Goal: Transaction & Acquisition: Purchase product/service

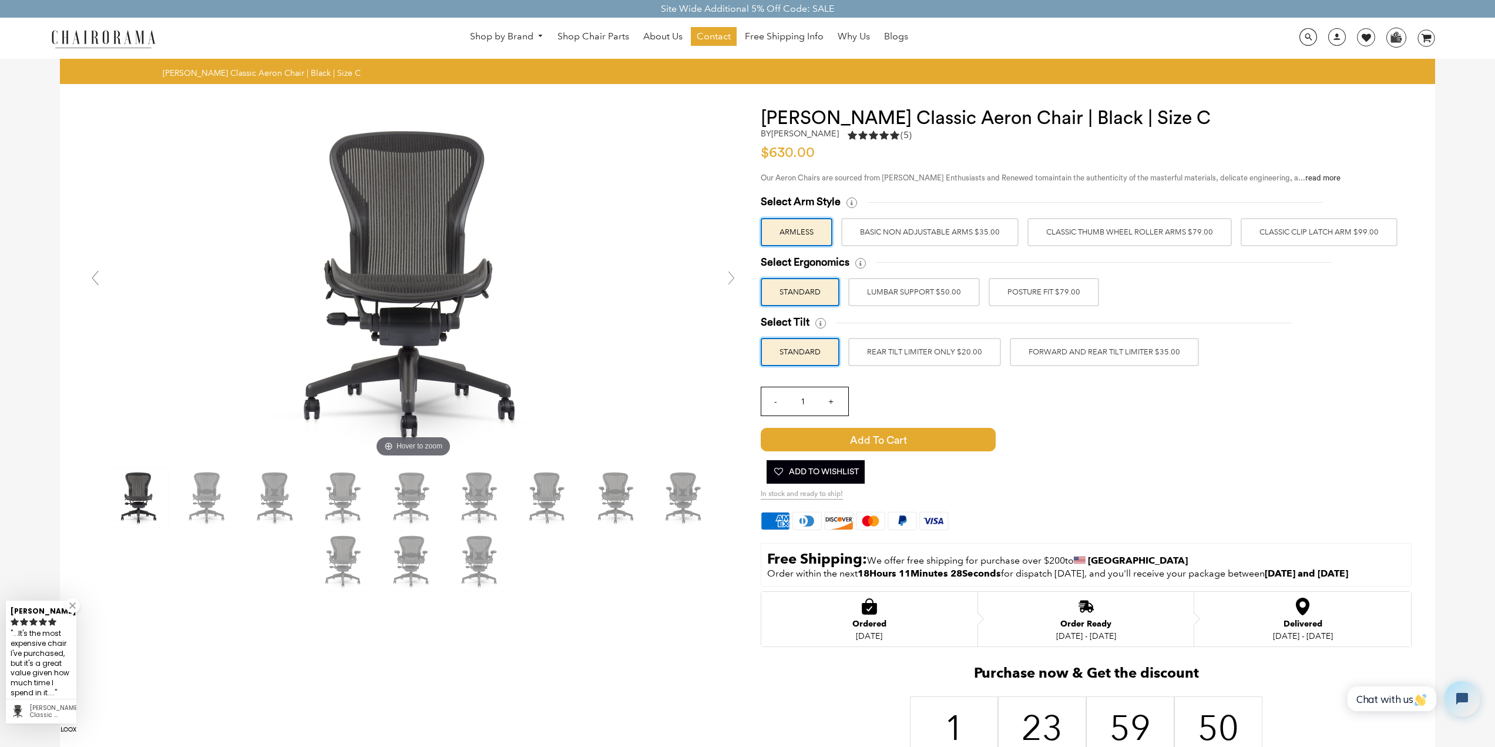
click at [1302, 238] on label "Classic Clip Latch Arm $99.00" at bounding box center [1319, 232] width 157 height 28
click at [0, 0] on input "Classic Clip Latch Arm $99.00" at bounding box center [0, 0] width 0 height 0
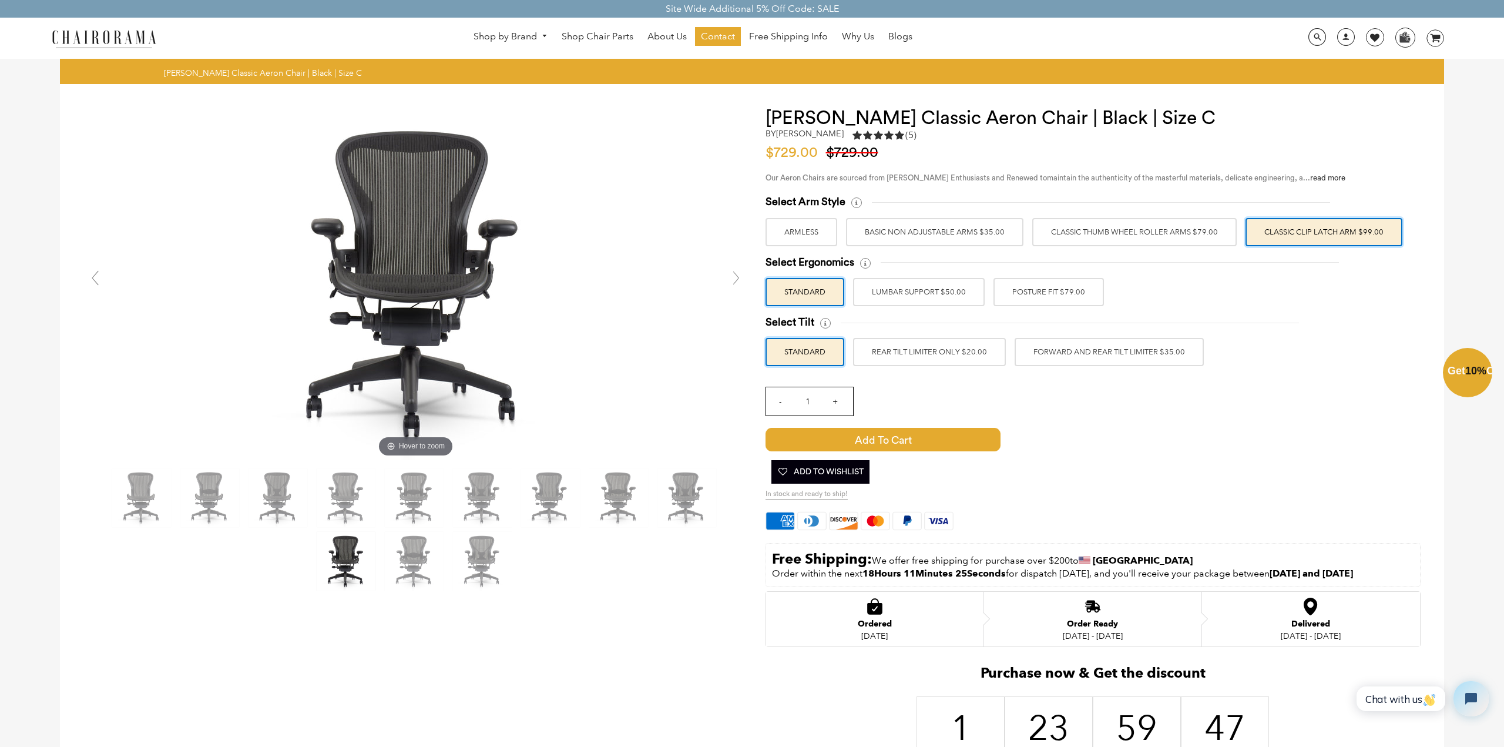
click at [1076, 298] on div "Close dialog Exclusive Offer: Enjoy 10% Off! Get Your Coupon Code Now. Sign up …" at bounding box center [752, 372] width 1504 height 747
click at [1069, 289] on label "POSTURE FIT $79.00" at bounding box center [1044, 292] width 110 height 28
click at [0, 0] on input "POSTURE FIT $79.00" at bounding box center [0, 0] width 0 height 0
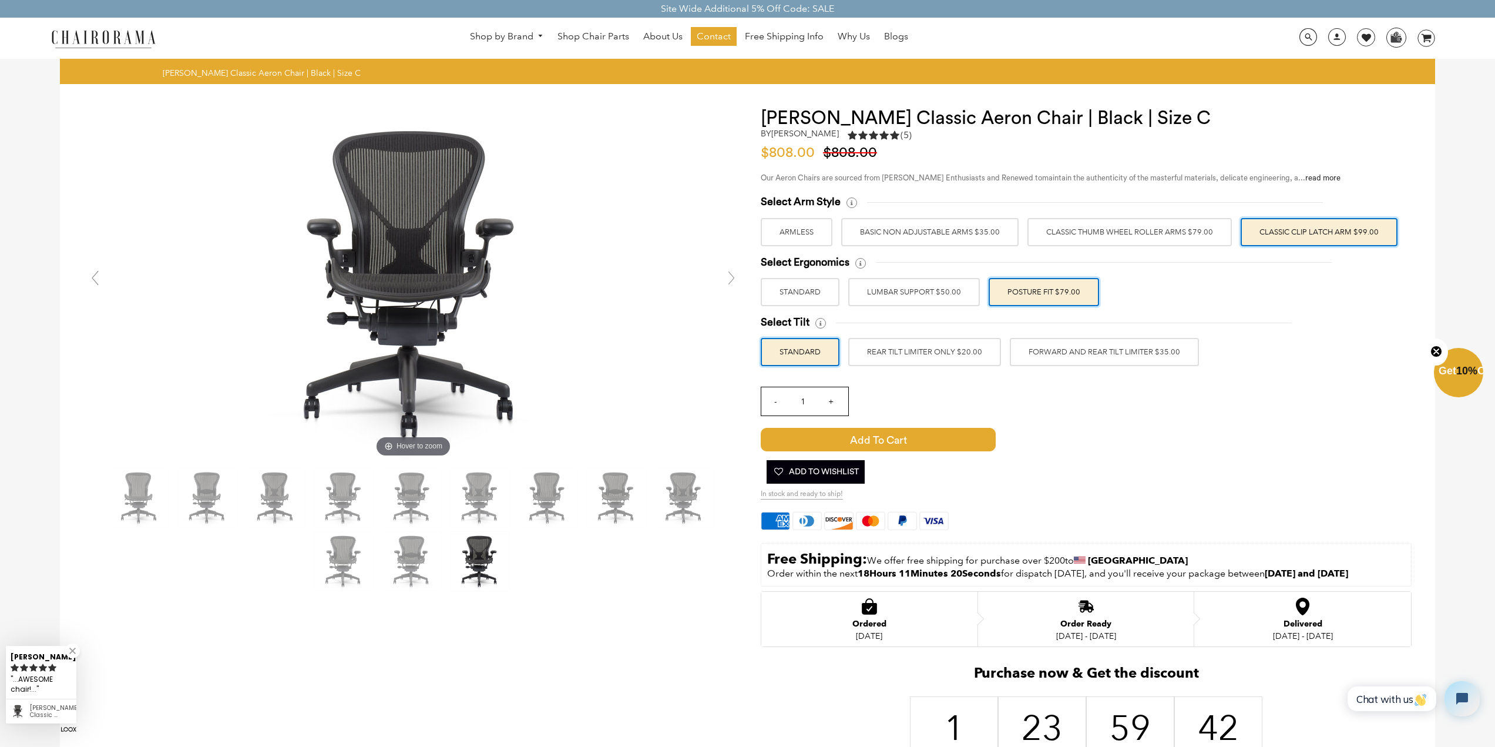
click at [1081, 348] on label "FORWARD AND REAR TILT LIMITER $35.00" at bounding box center [1104, 352] width 189 height 28
click at [0, 0] on input "FORWARD AND REAR TILT LIMITER $35.00" at bounding box center [0, 0] width 0 height 0
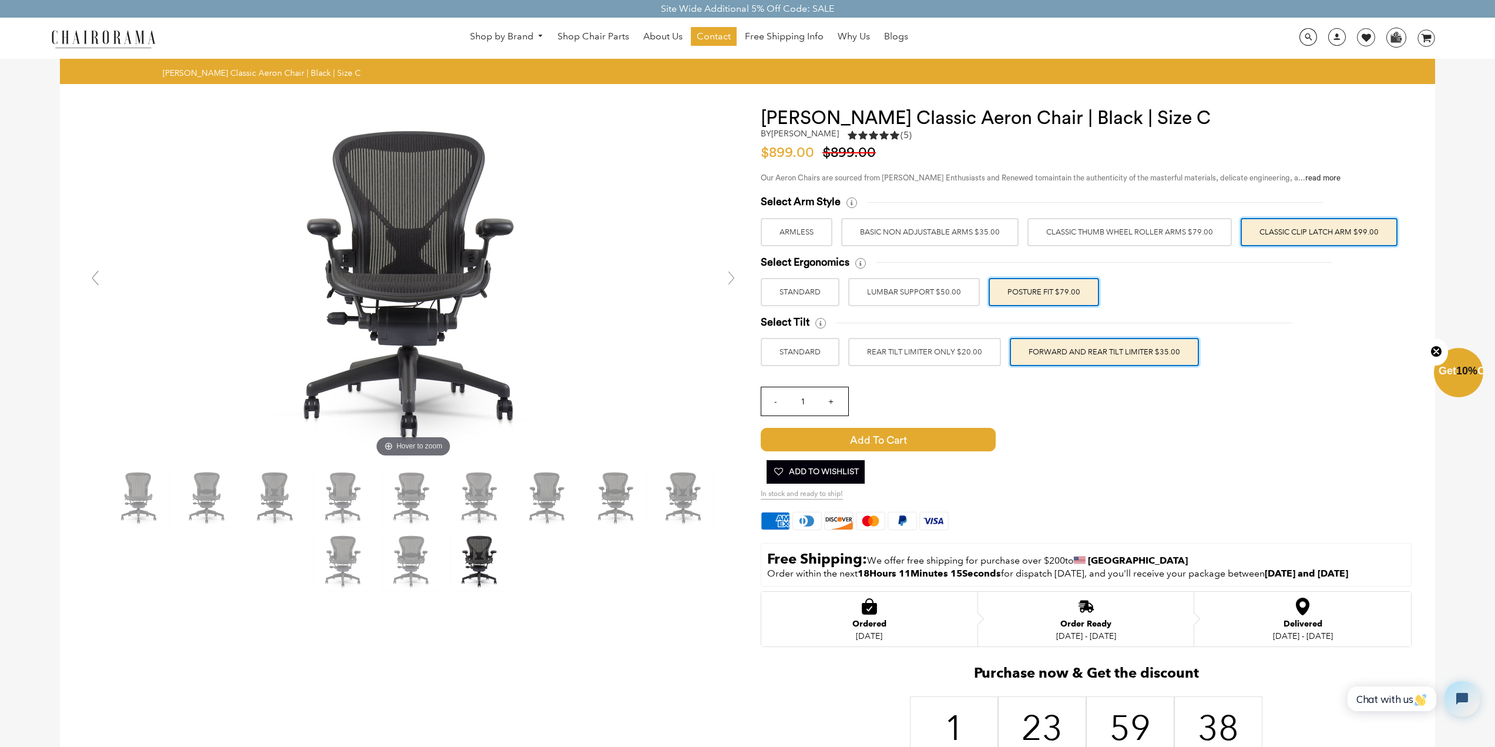
click at [899, 348] on label "REAR TILT LIMITER ONLY $20.00" at bounding box center [924, 352] width 153 height 28
click at [0, 0] on input "REAR TILT LIMITER ONLY $20.00" at bounding box center [0, 0] width 0 height 0
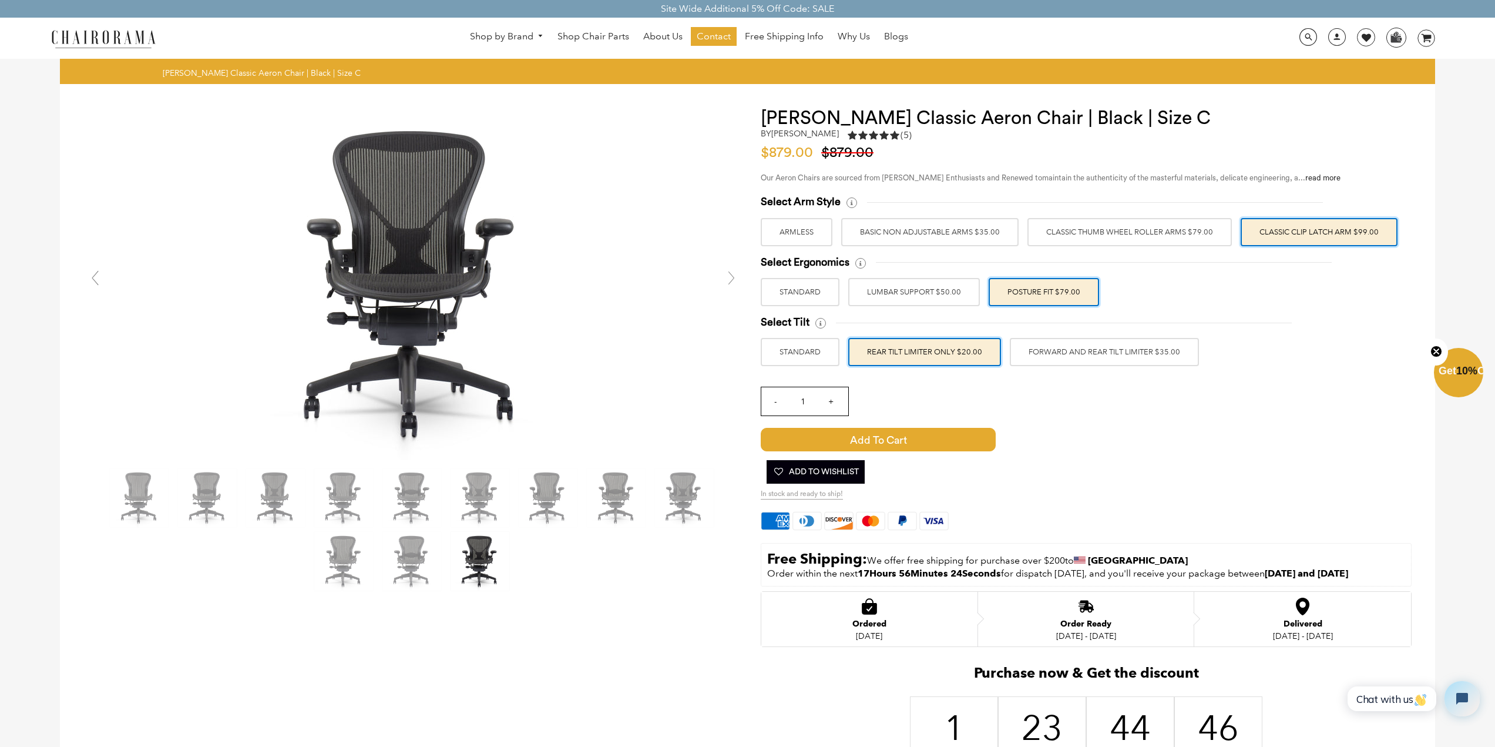
click at [1095, 356] on label "FORWARD AND REAR TILT LIMITER $35.00" at bounding box center [1104, 352] width 189 height 28
click at [0, 0] on input "FORWARD AND REAR TILT LIMITER $35.00" at bounding box center [0, 0] width 0 height 0
